Goal: Task Accomplishment & Management: Use online tool/utility

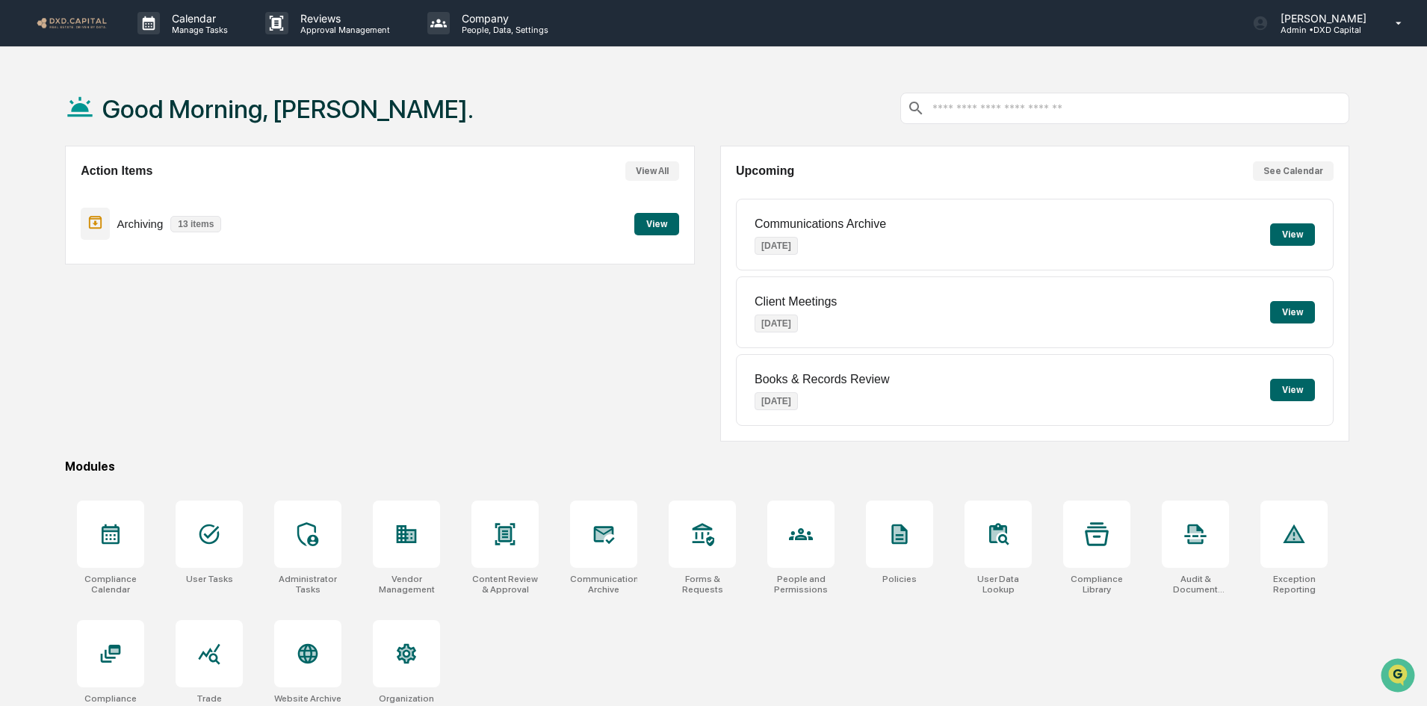
click at [647, 225] on button "View" at bounding box center [656, 224] width 45 height 22
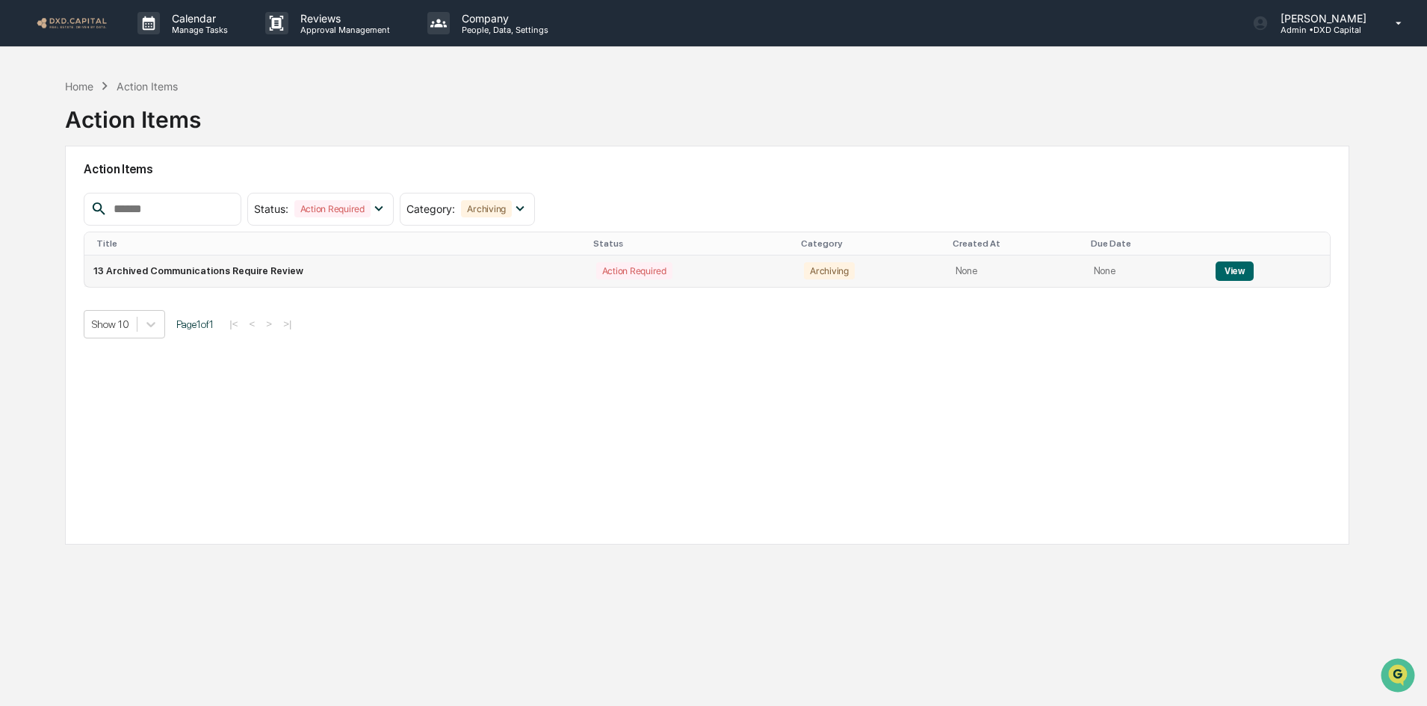
click at [1222, 271] on button "View" at bounding box center [1235, 271] width 38 height 19
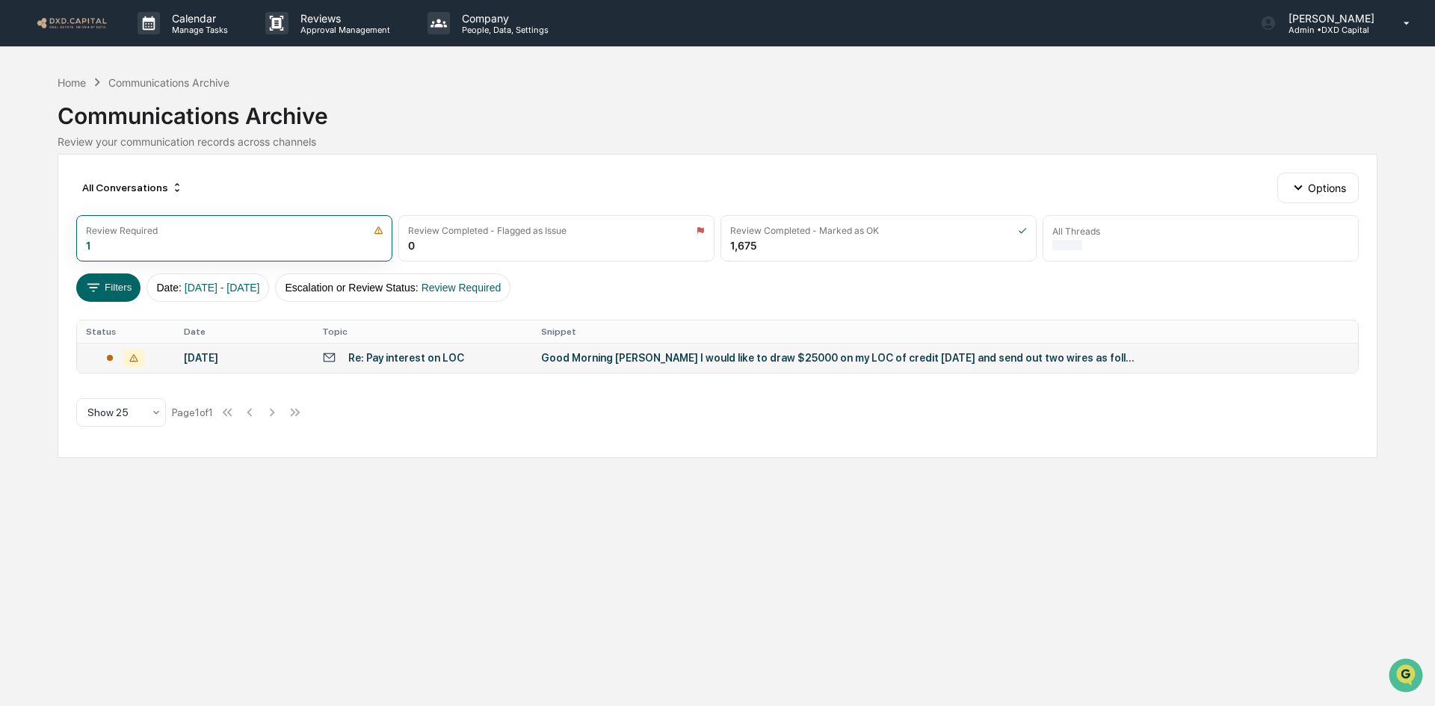
click at [670, 353] on div "Good Morning [PERSON_NAME] I would like to draw $25000 on my LOC of credit [DAT…" at bounding box center [840, 358] width 598 height 12
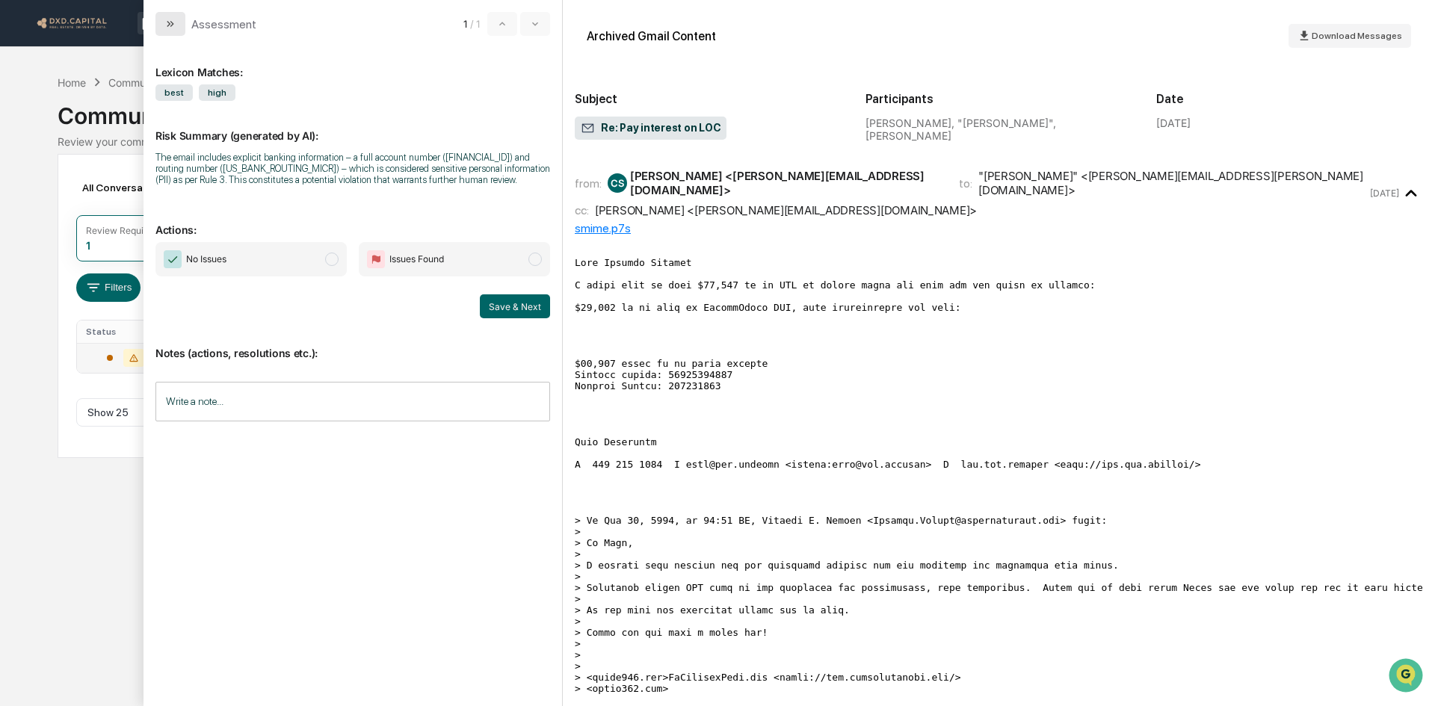
click at [179, 22] on button "modal" at bounding box center [170, 24] width 30 height 24
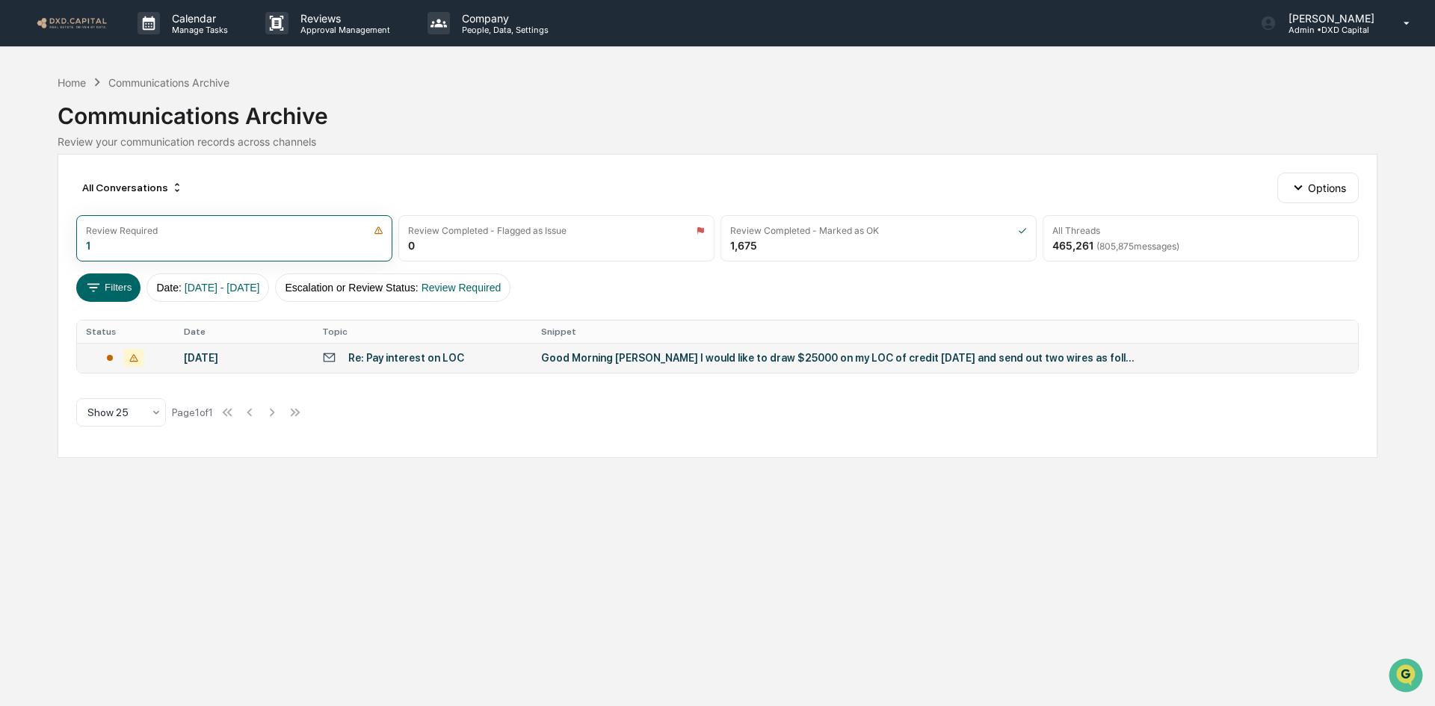
click at [659, 352] on div "Good Morning [PERSON_NAME] I would like to draw $25000 on my LOC of credit [DAT…" at bounding box center [840, 358] width 598 height 12
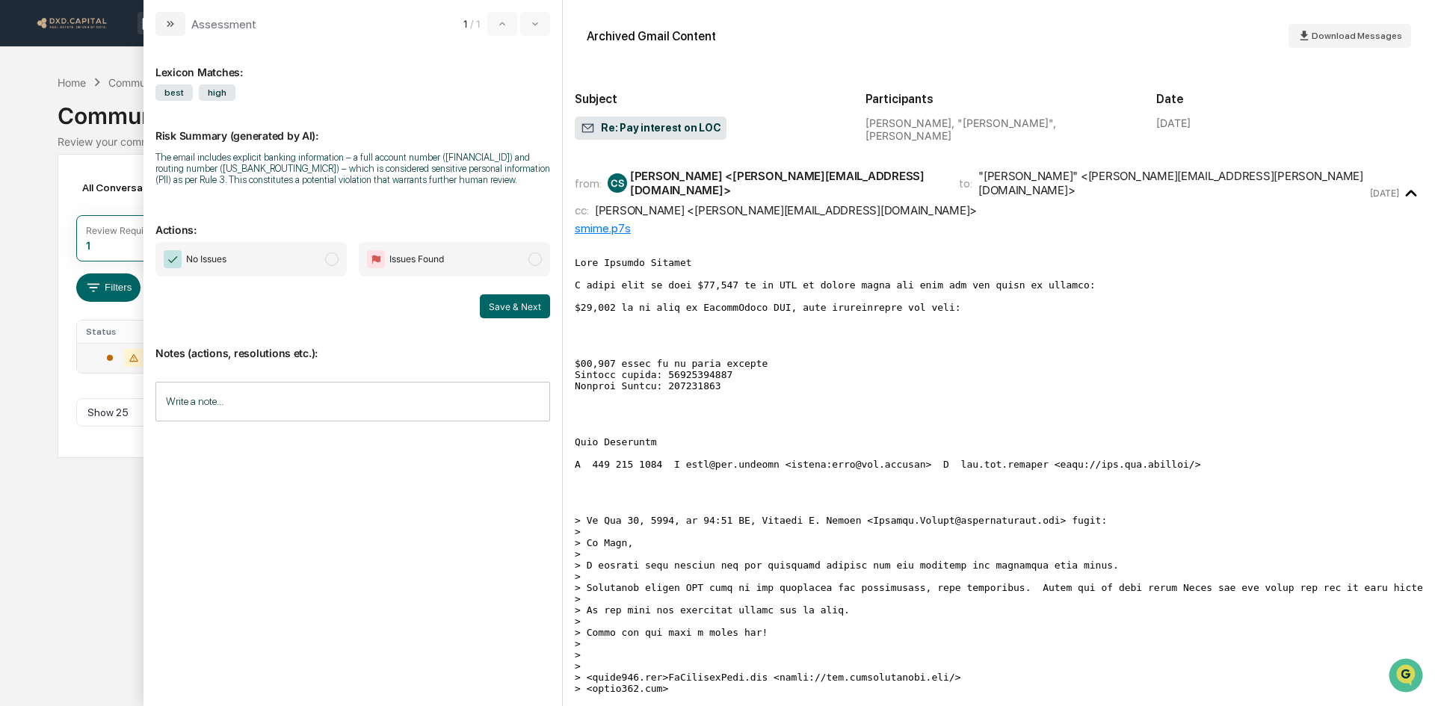
click at [337, 263] on span "modal" at bounding box center [331, 259] width 13 height 13
click at [501, 298] on button "Save & Next" at bounding box center [515, 306] width 70 height 24
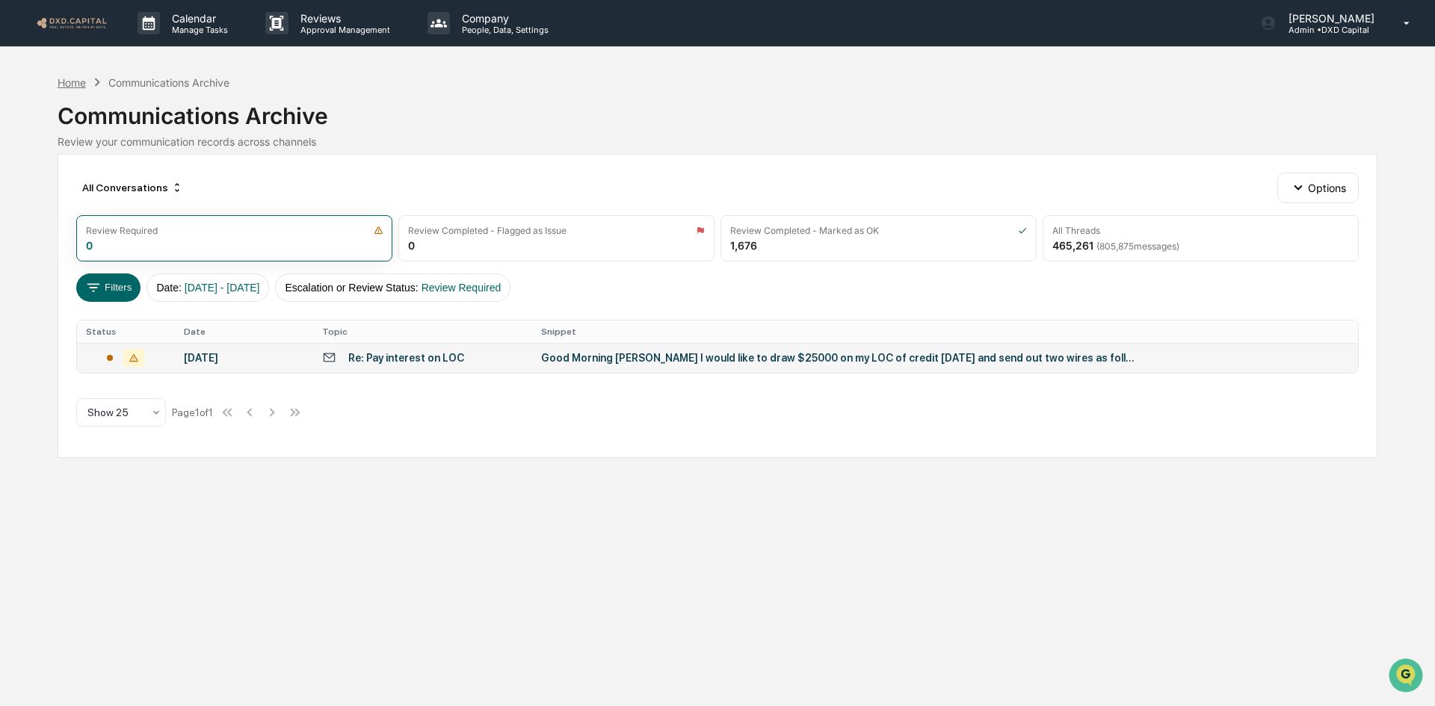
click at [78, 81] on div "Home" at bounding box center [72, 82] width 28 height 13
